Goal: Task Accomplishment & Management: Use online tool/utility

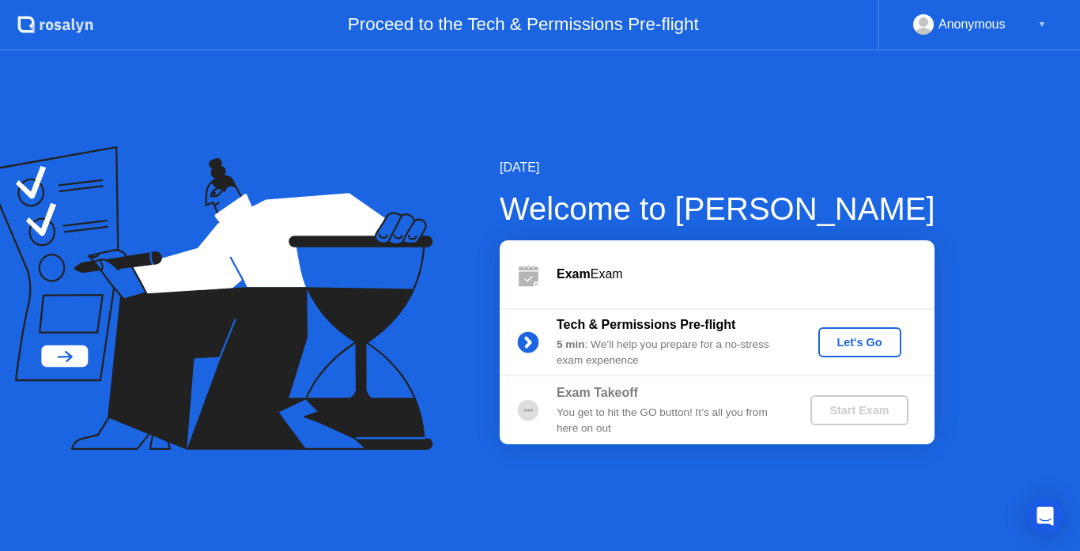
click at [894, 341] on button "Let's Go" at bounding box center [859, 342] width 83 height 30
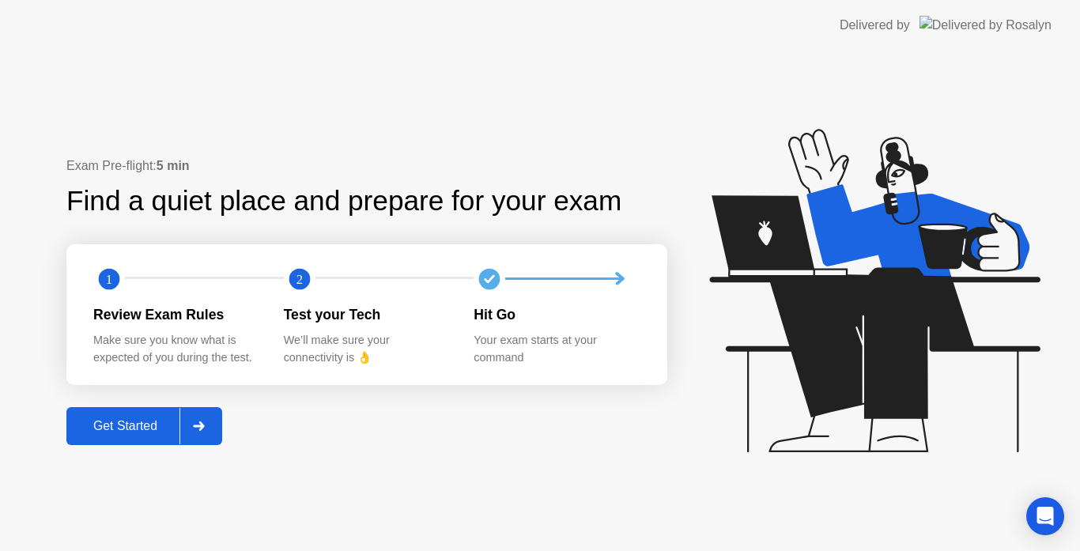
click at [157, 430] on div "Get Started" at bounding box center [125, 426] width 108 height 14
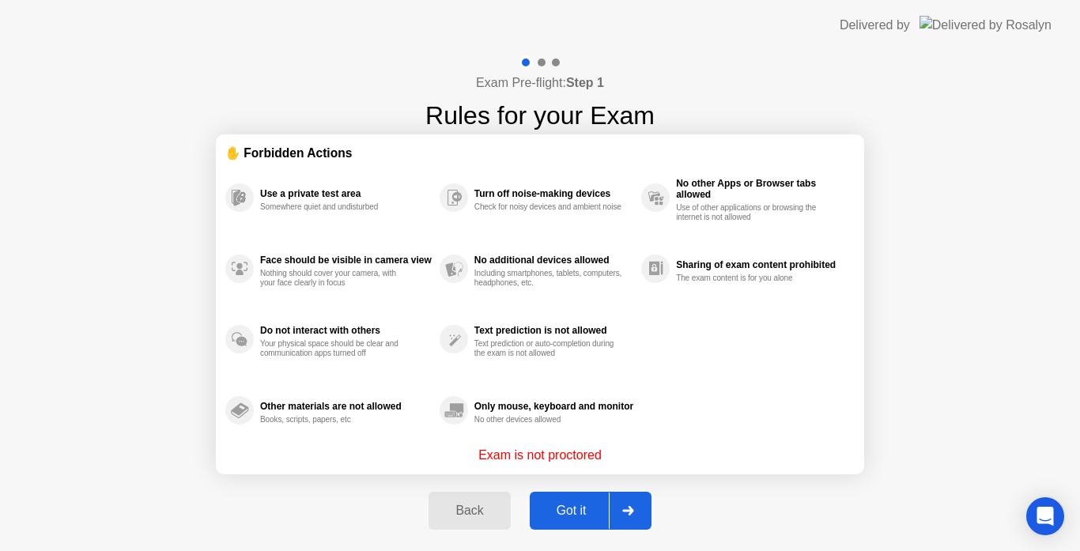
click at [584, 494] on button "Got it" at bounding box center [591, 511] width 122 height 38
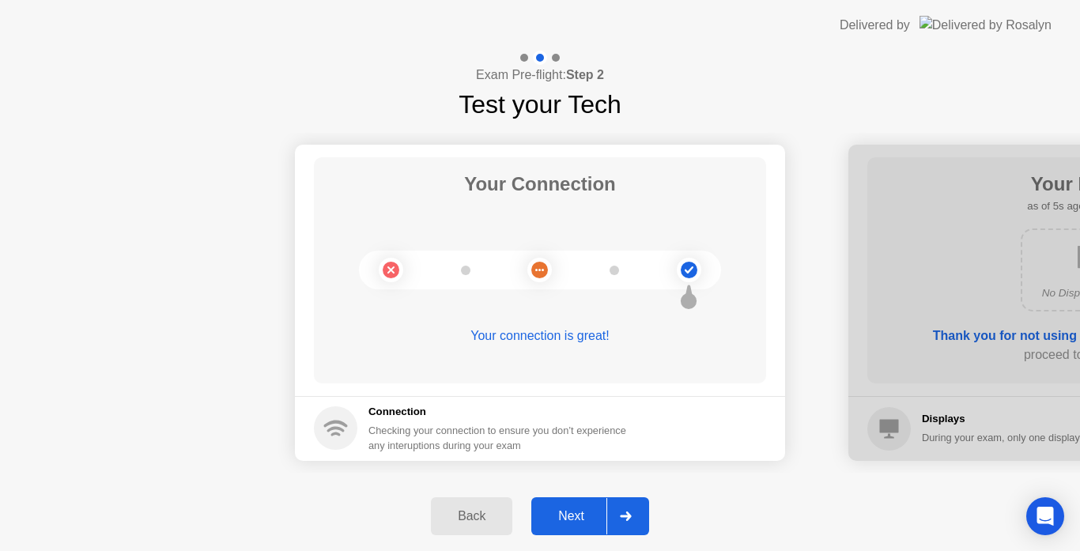
click at [552, 506] on button "Next" at bounding box center [590, 516] width 118 height 38
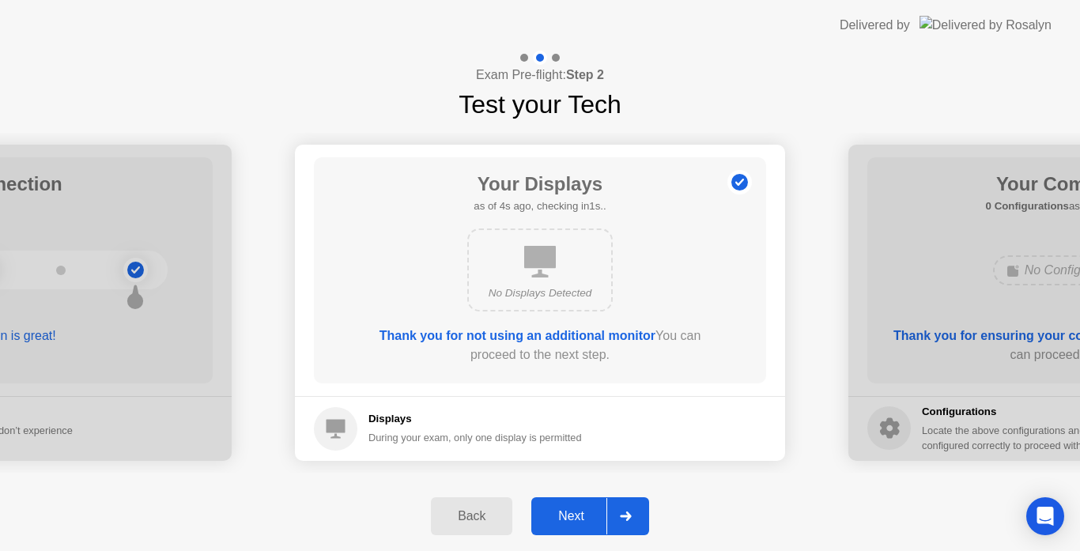
click at [552, 506] on button "Next" at bounding box center [590, 516] width 118 height 38
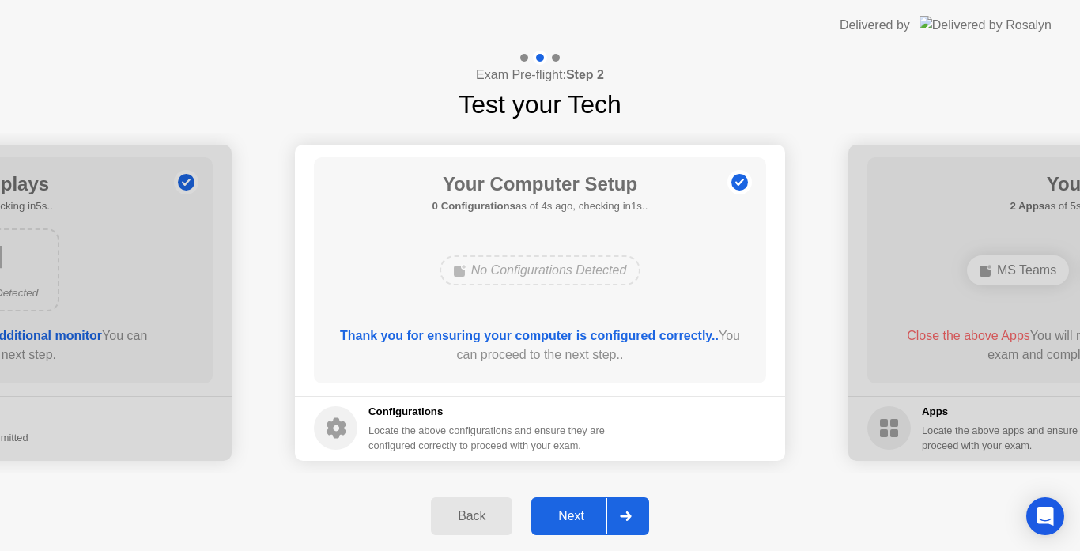
click at [552, 506] on button "Next" at bounding box center [590, 516] width 118 height 38
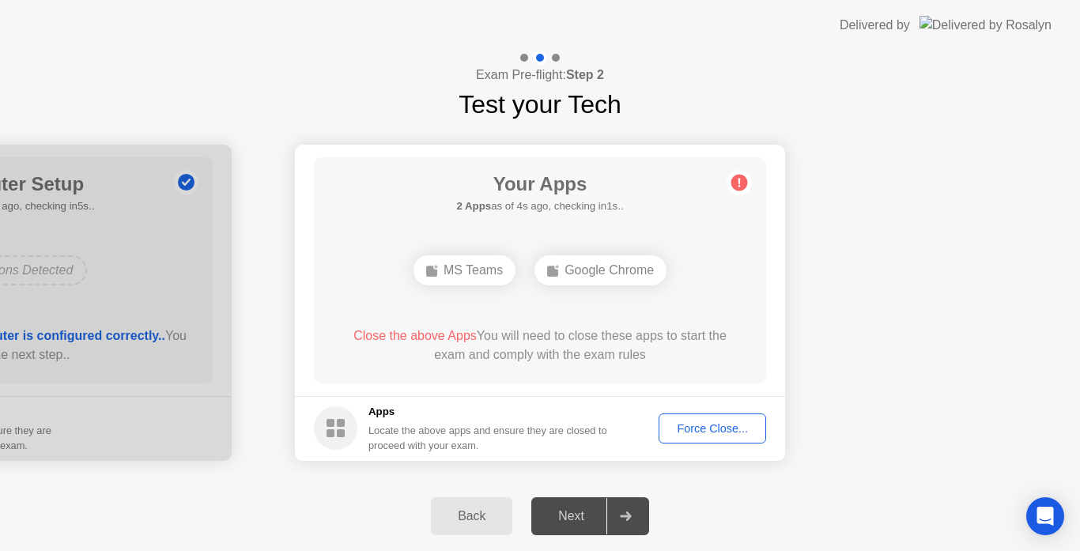
click at [685, 424] on div "Force Close..." at bounding box center [712, 428] width 96 height 13
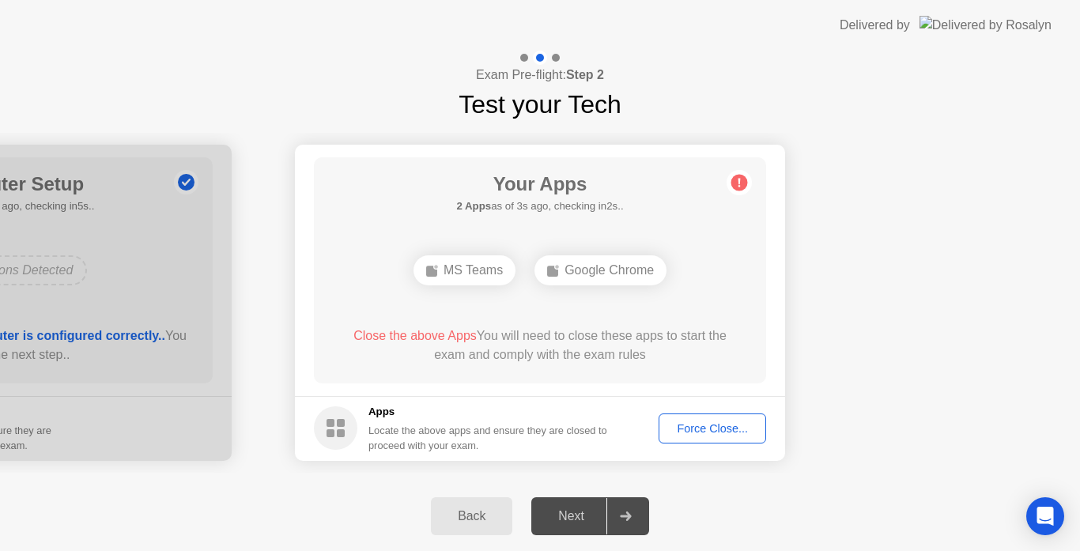
click at [580, 368] on div "Close the above Apps You will need to close these apps to start the exam and co…" at bounding box center [540, 349] width 407 height 44
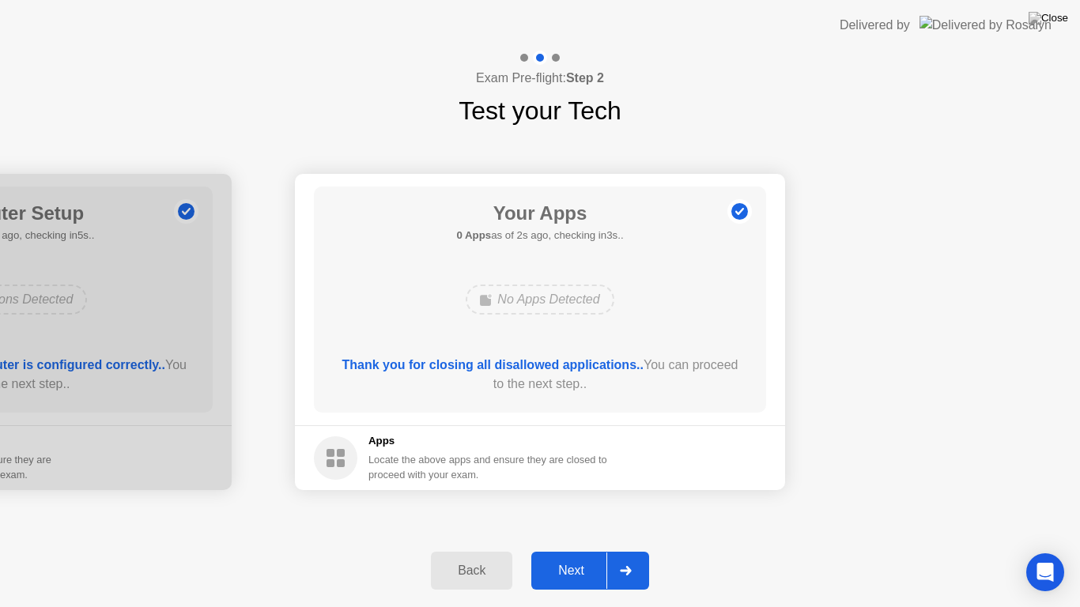
click at [589, 550] on div "Next" at bounding box center [571, 571] width 70 height 14
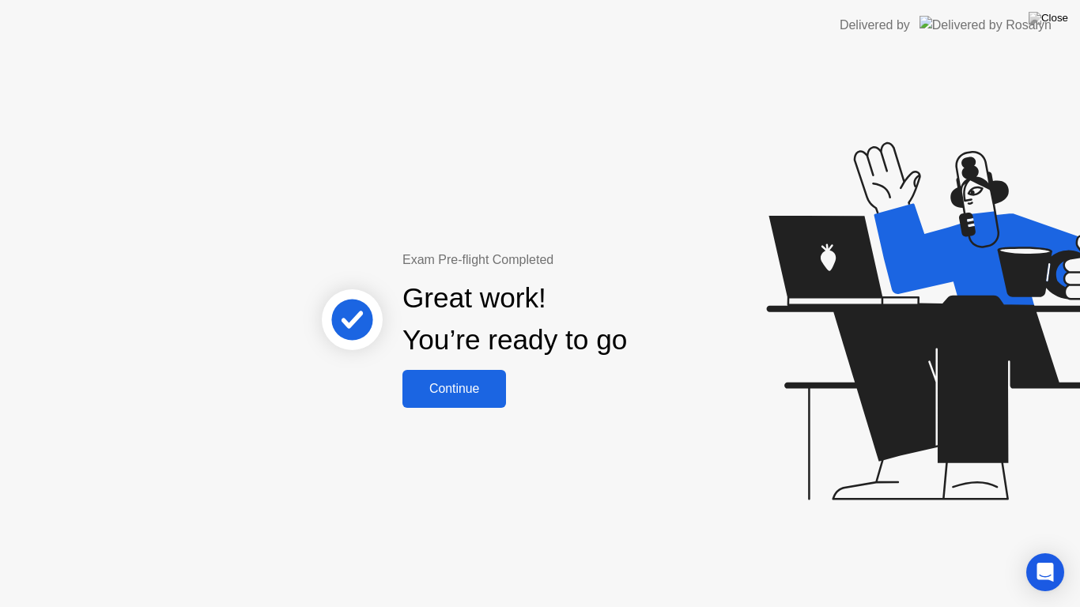
click at [486, 382] on div "Continue" at bounding box center [454, 389] width 94 height 14
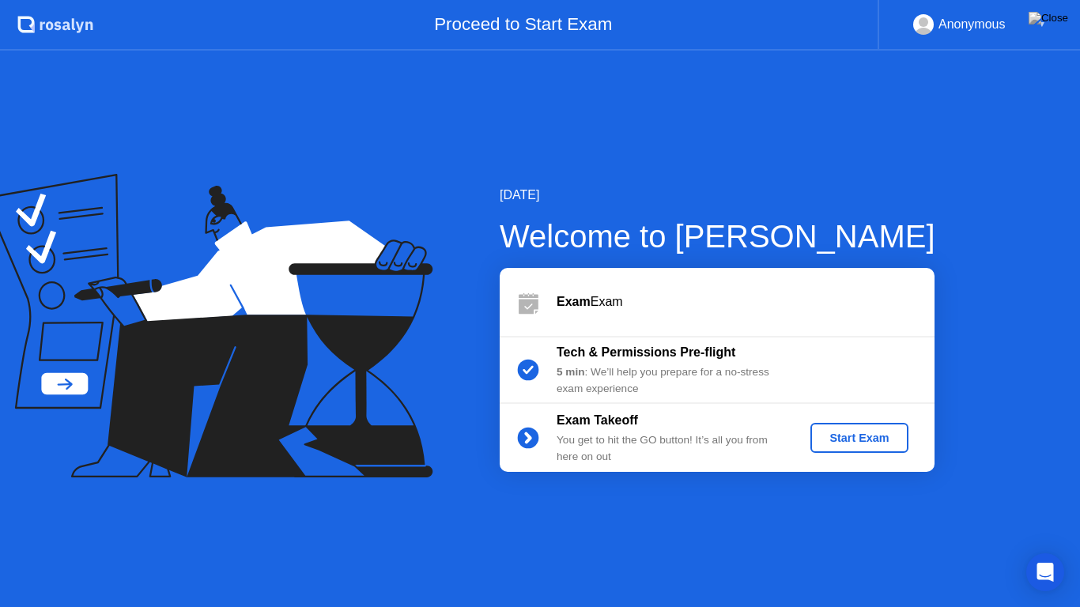
click at [883, 437] on div "Start Exam" at bounding box center [859, 438] width 85 height 13
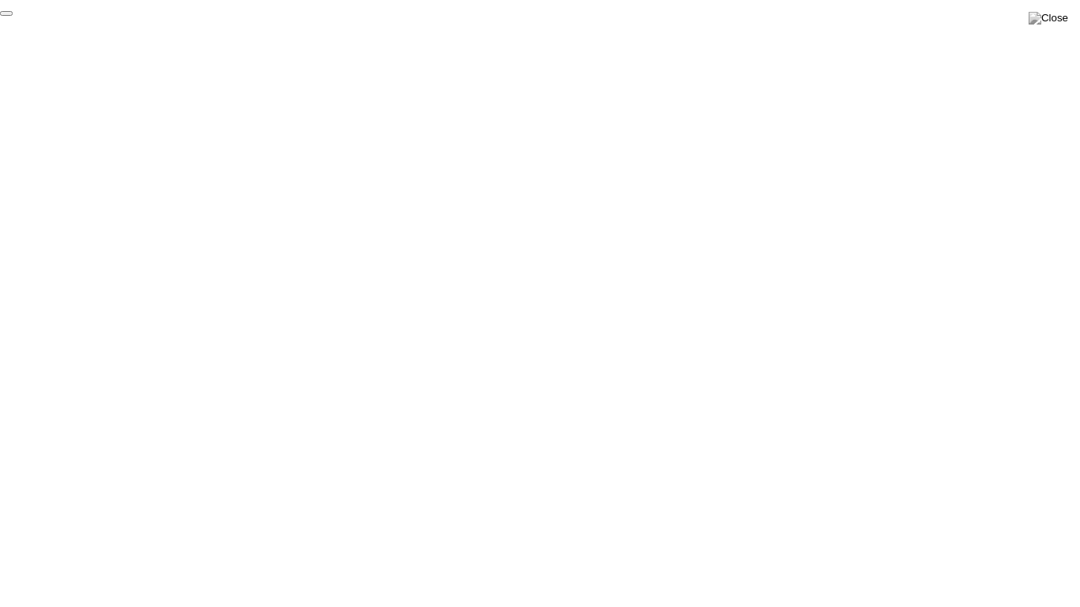
click div "End Proctoring Session"
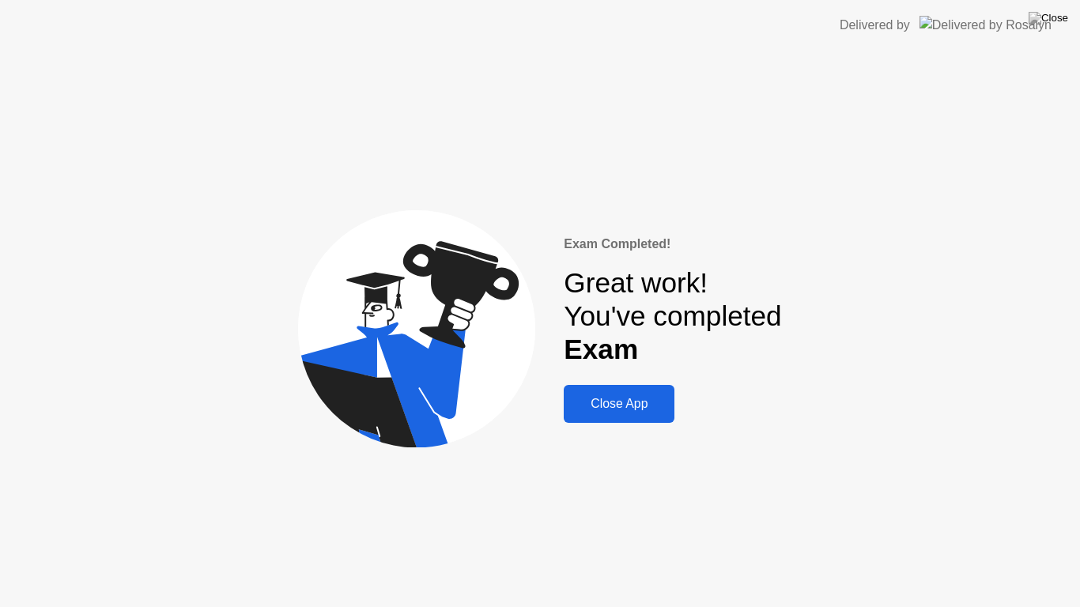
click at [587, 410] on div "Close App" at bounding box center [619, 404] width 101 height 14
